Goal: Navigation & Orientation: Find specific page/section

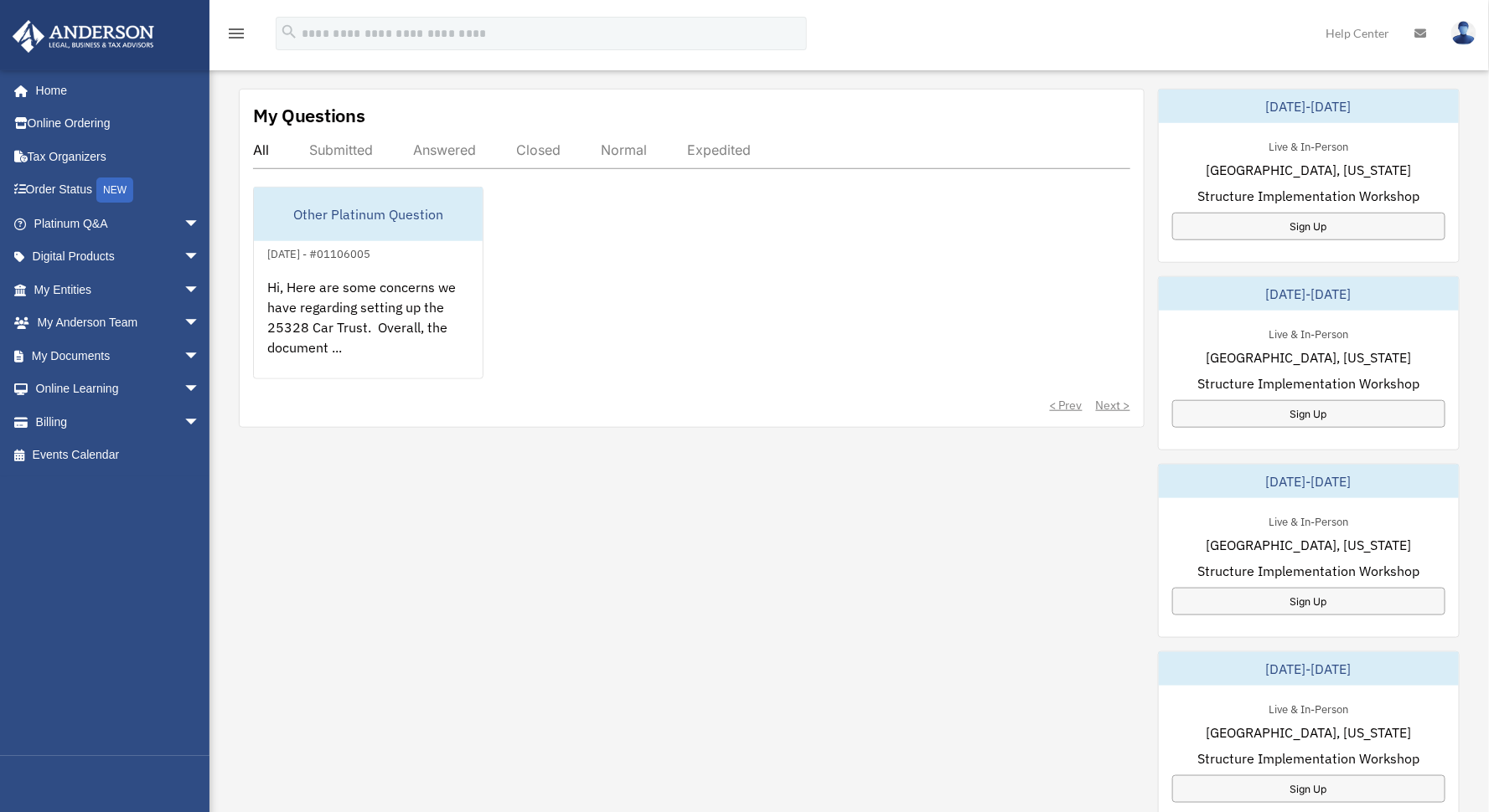
scroll to position [628, 0]
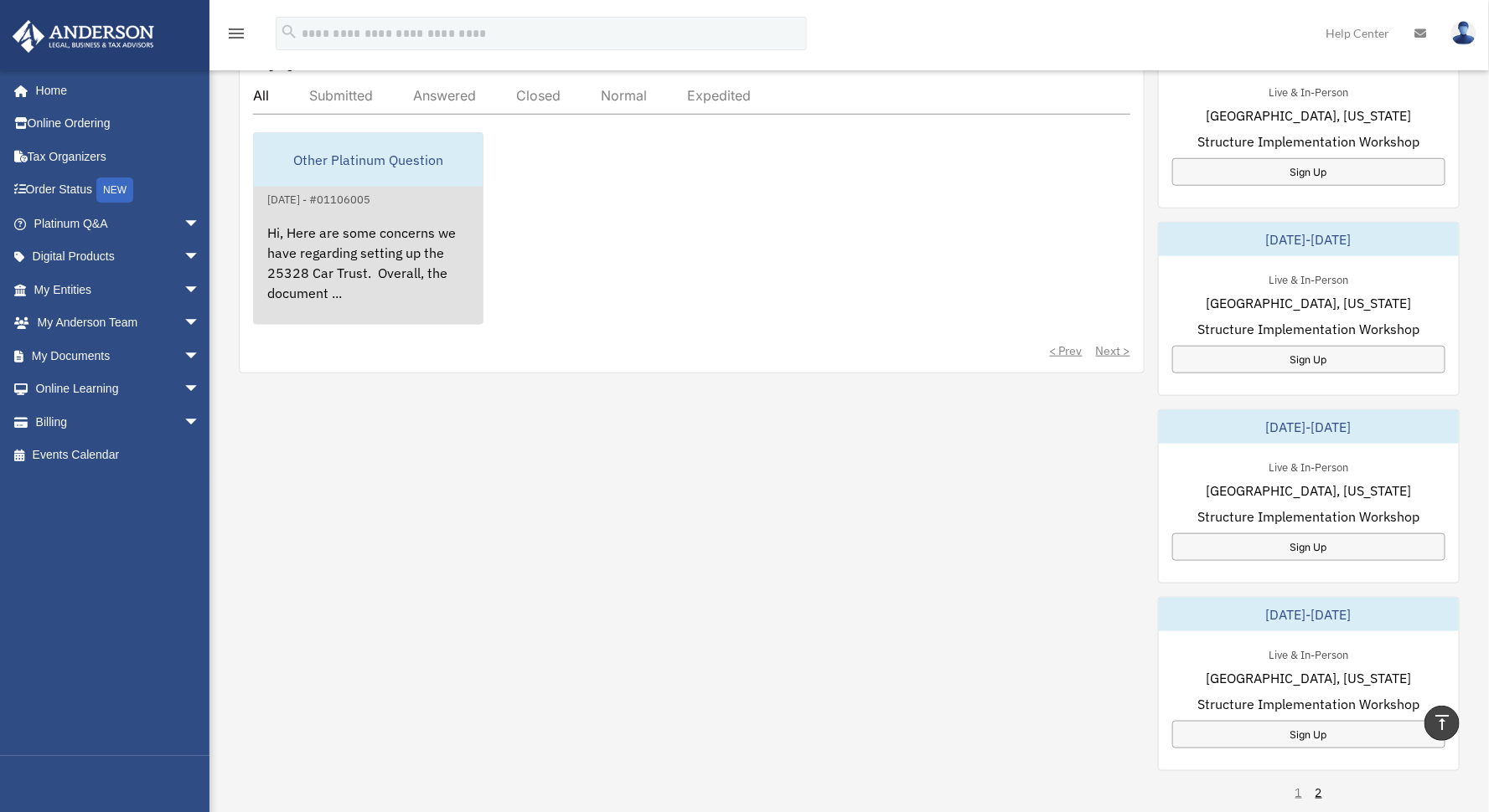
click at [406, 209] on div "Hi, Here are some concerns we have regarding setting up the 25328 Car Trust. Ov…" at bounding box center [368, 274] width 229 height 130
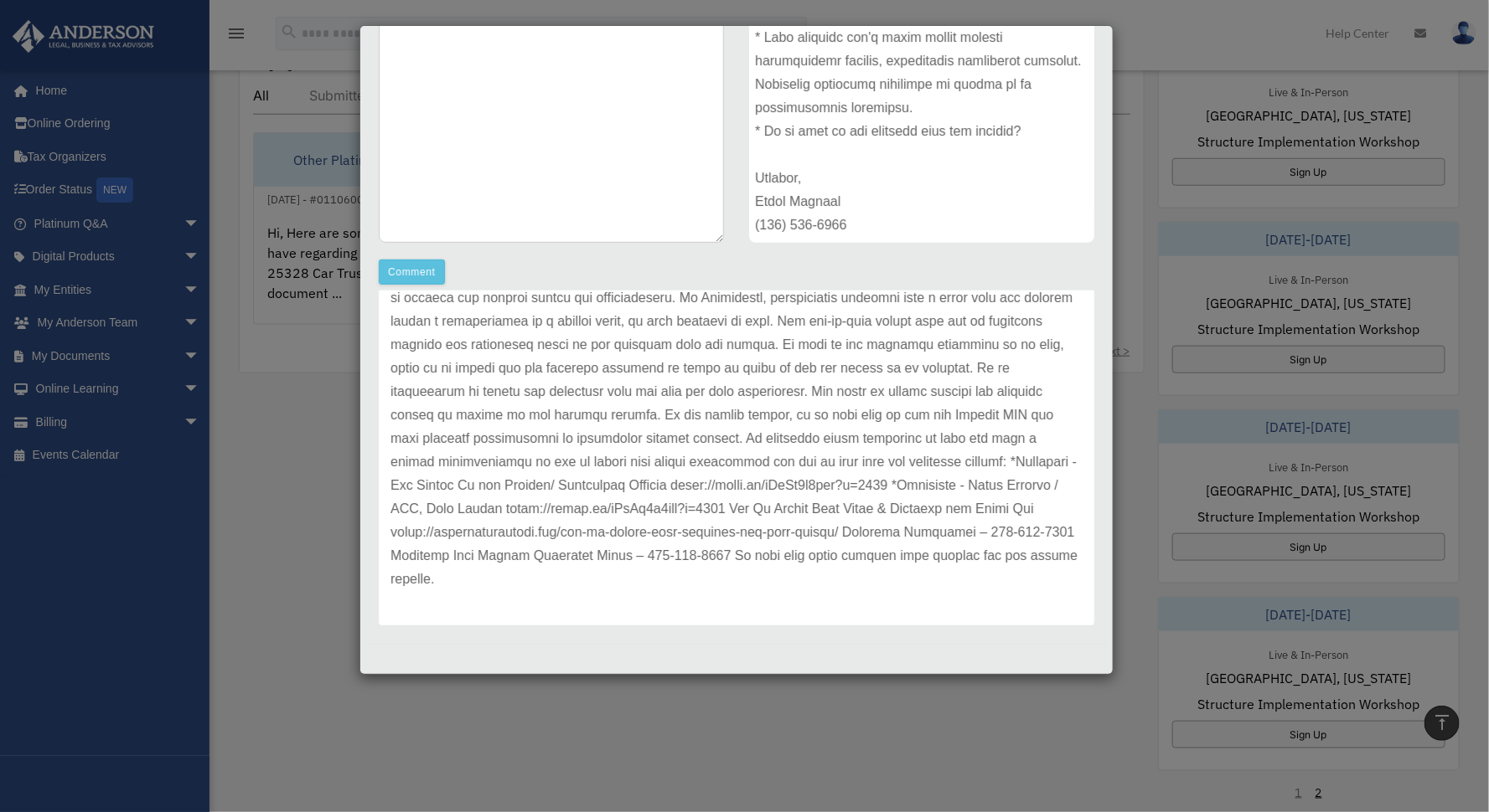
scroll to position [0, 0]
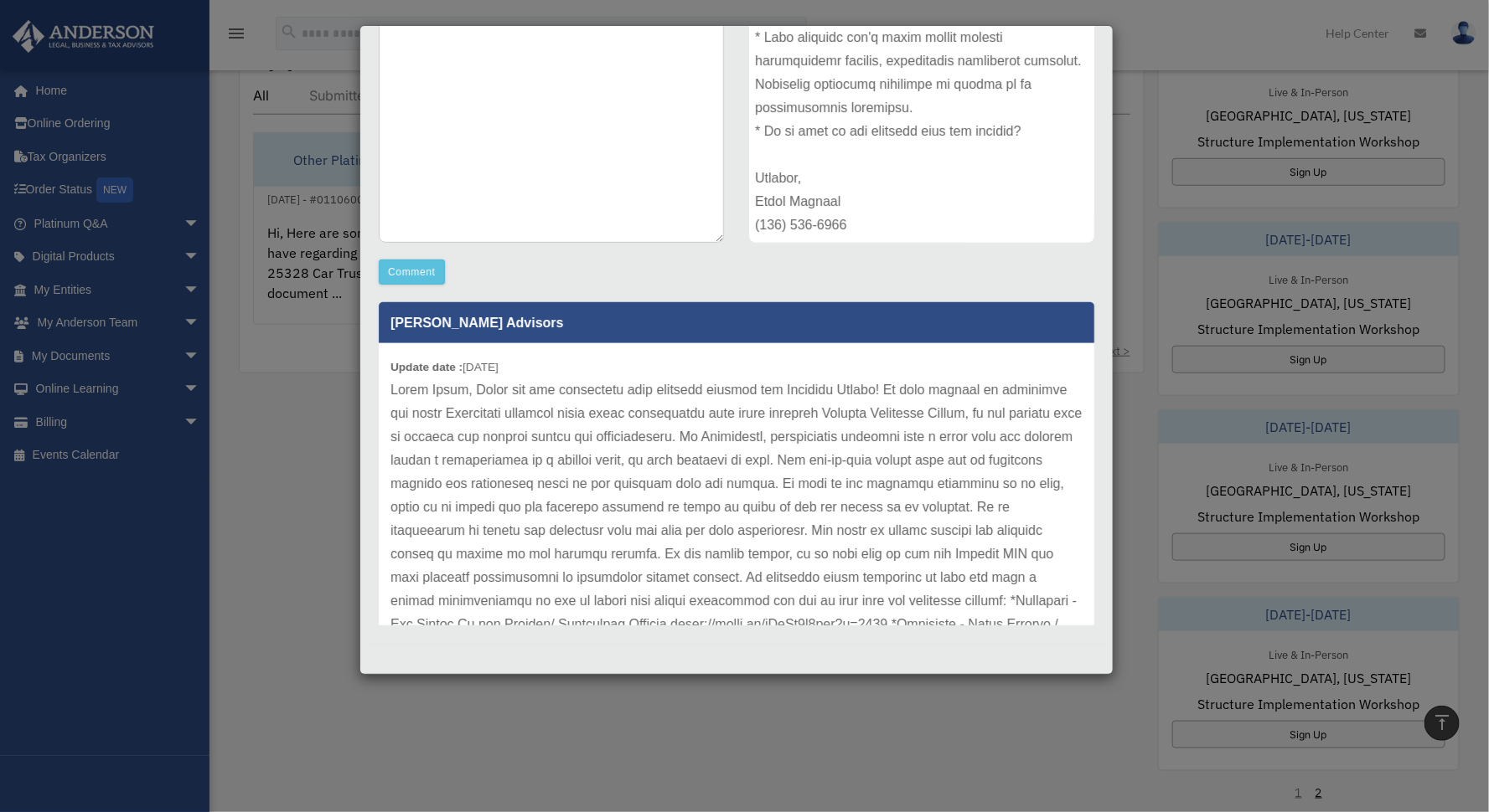
click at [294, 465] on div "Case Detail × Other Platinum Question Case Number 01106005 Created Date Septemb…" at bounding box center [744, 406] width 1489 height 812
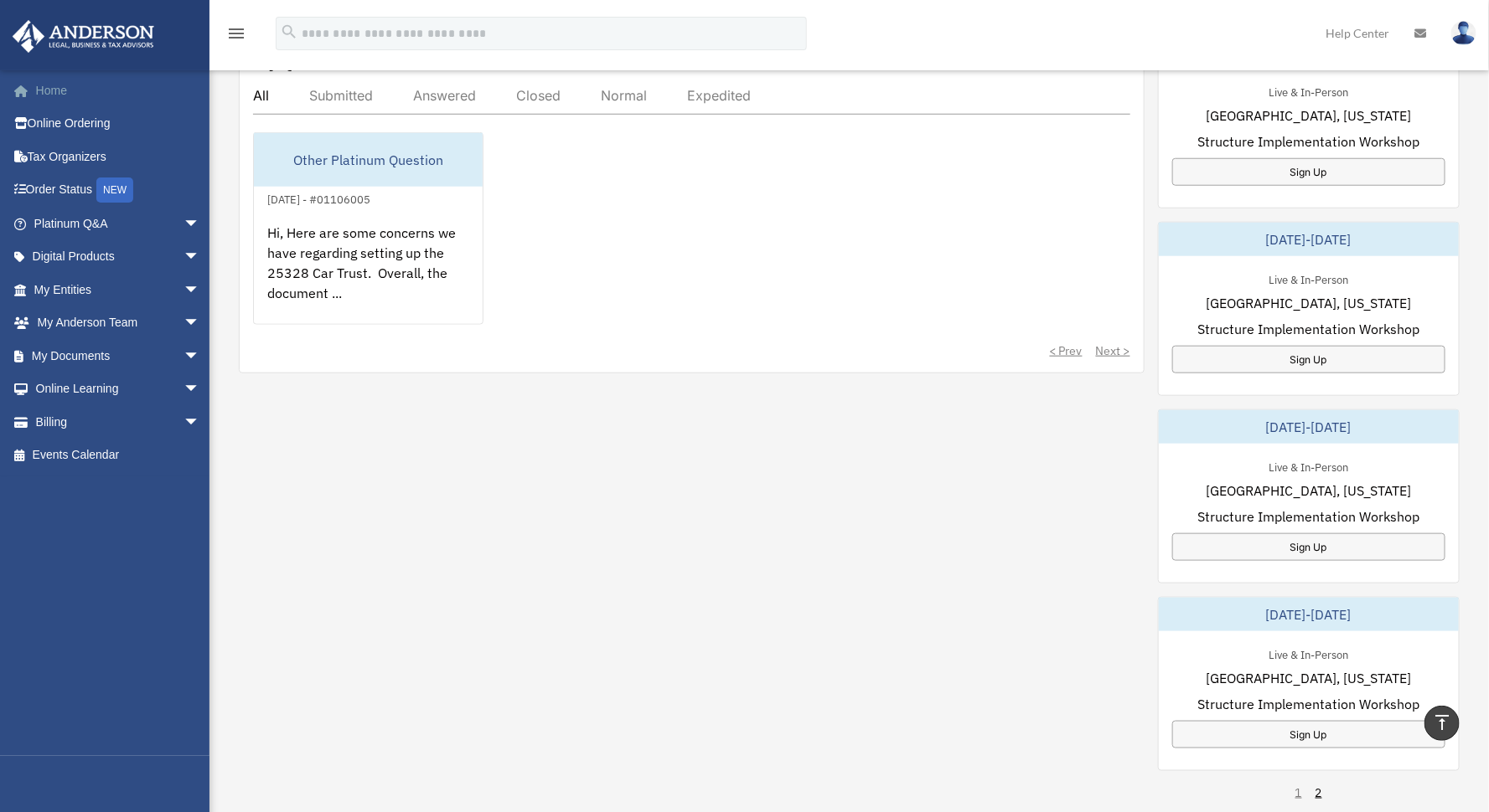
drag, startPoint x: 46, startPoint y: 93, endPoint x: 63, endPoint y: 100, distance: 18.4
click at [46, 93] on link "Home" at bounding box center [118, 91] width 214 height 34
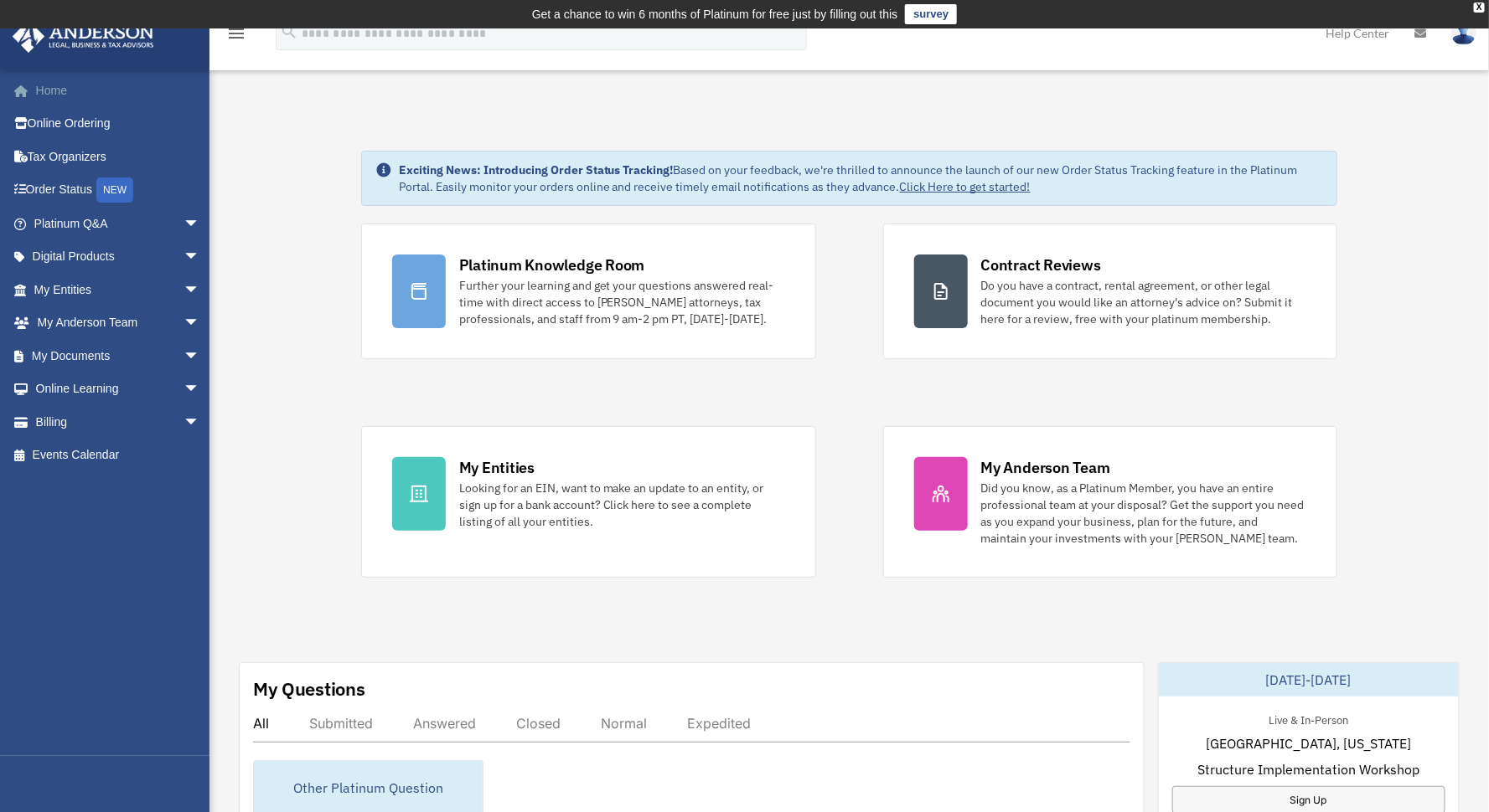
click at [43, 91] on link "Home" at bounding box center [118, 91] width 214 height 34
click at [183, 289] on span "arrow_drop_down" at bounding box center [200, 290] width 34 height 35
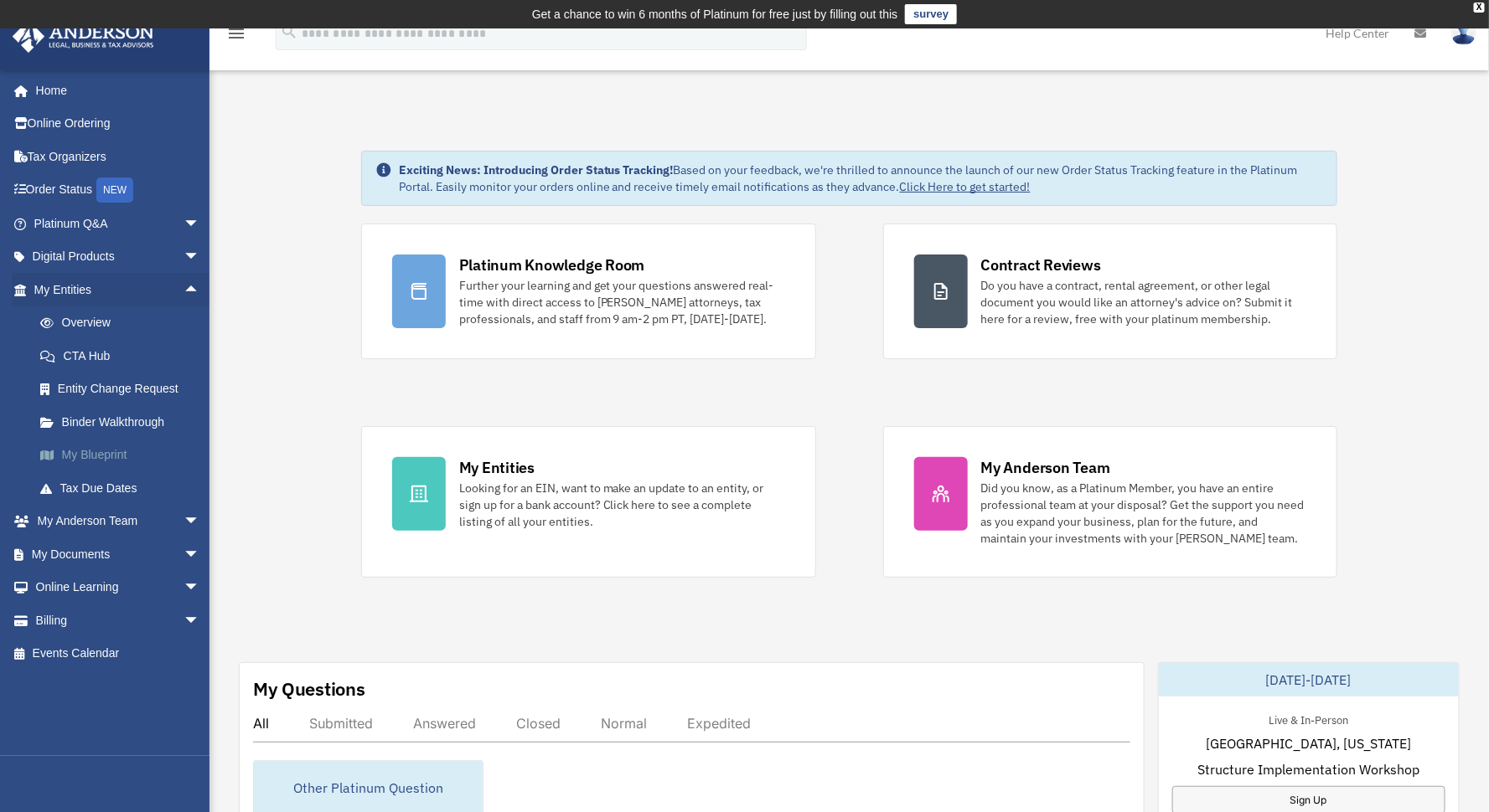
click at [89, 453] on link "My Blueprint" at bounding box center [124, 456] width 202 height 34
